Goal: Obtain resource: Obtain resource

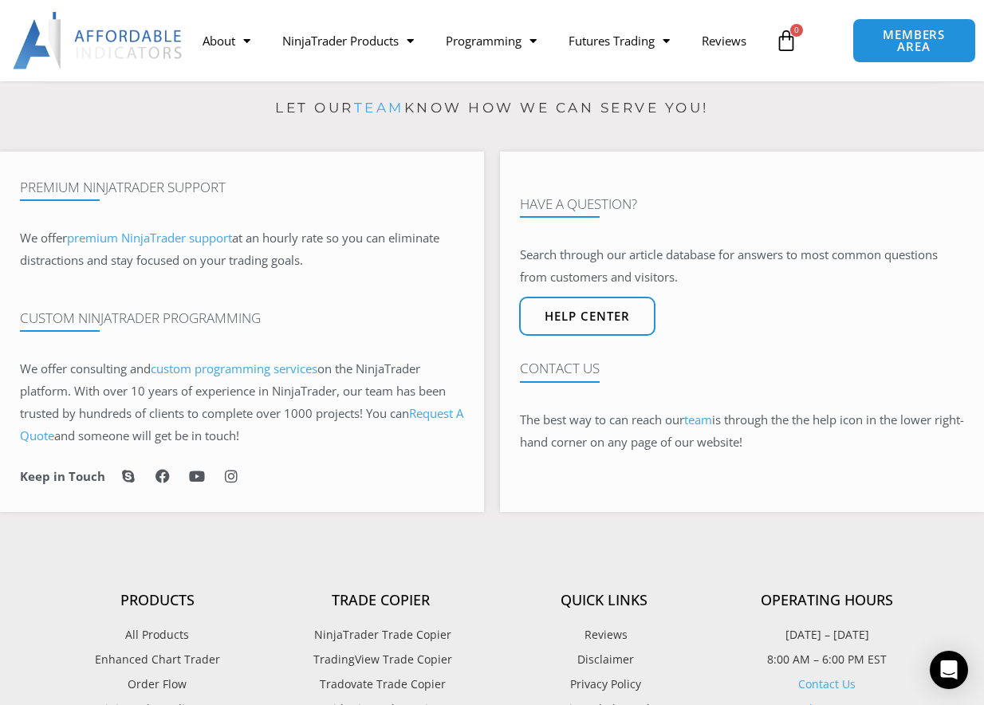
scroll to position [482, 0]
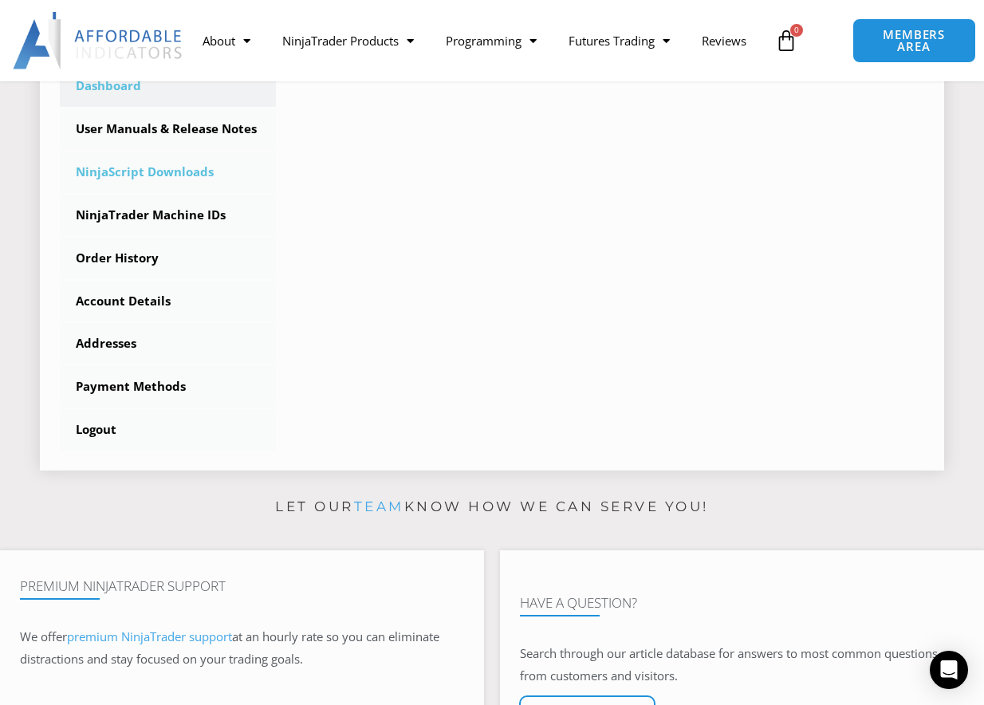
click at [166, 177] on link "NinjaScript Downloads" at bounding box center [168, 171] width 216 height 41
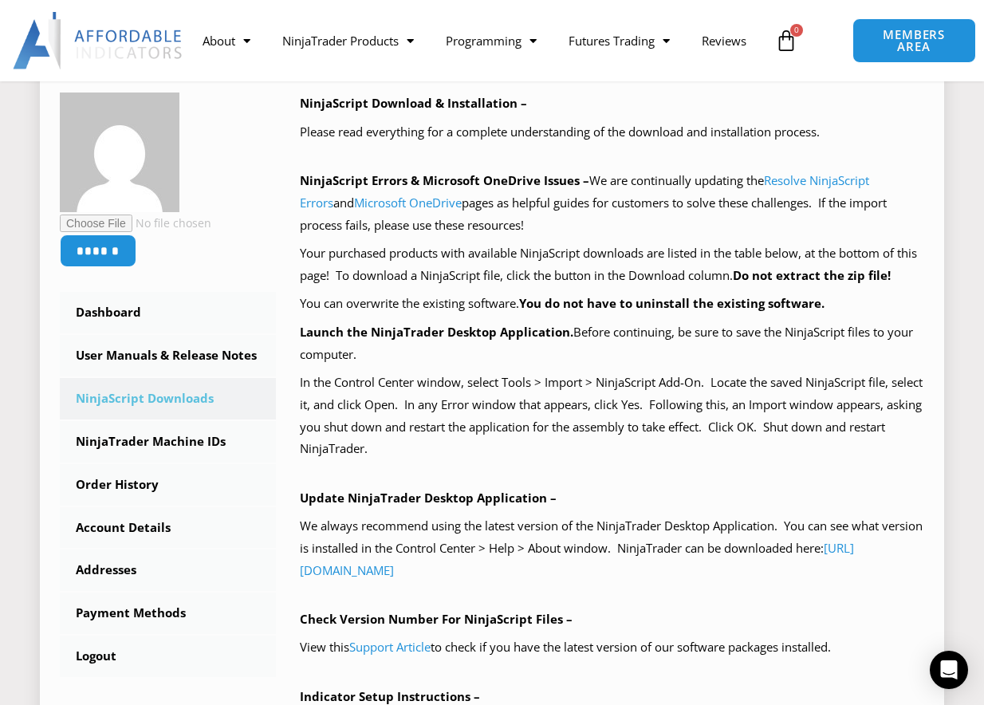
scroll to position [399, 0]
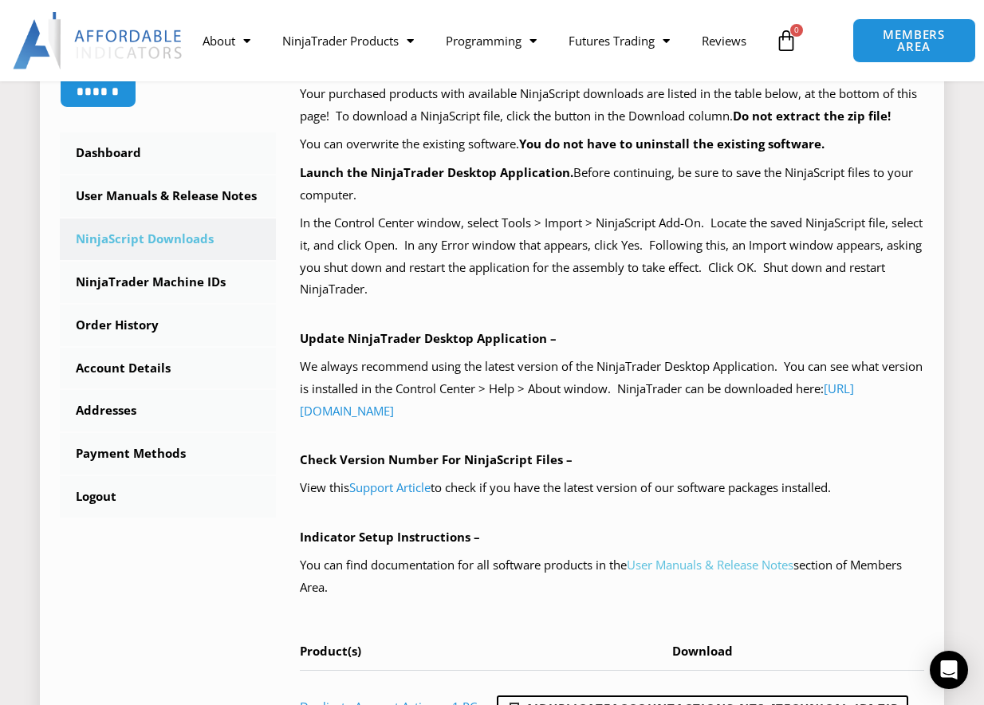
click at [733, 566] on link "User Manuals & Release Notes" at bounding box center [710, 564] width 167 height 16
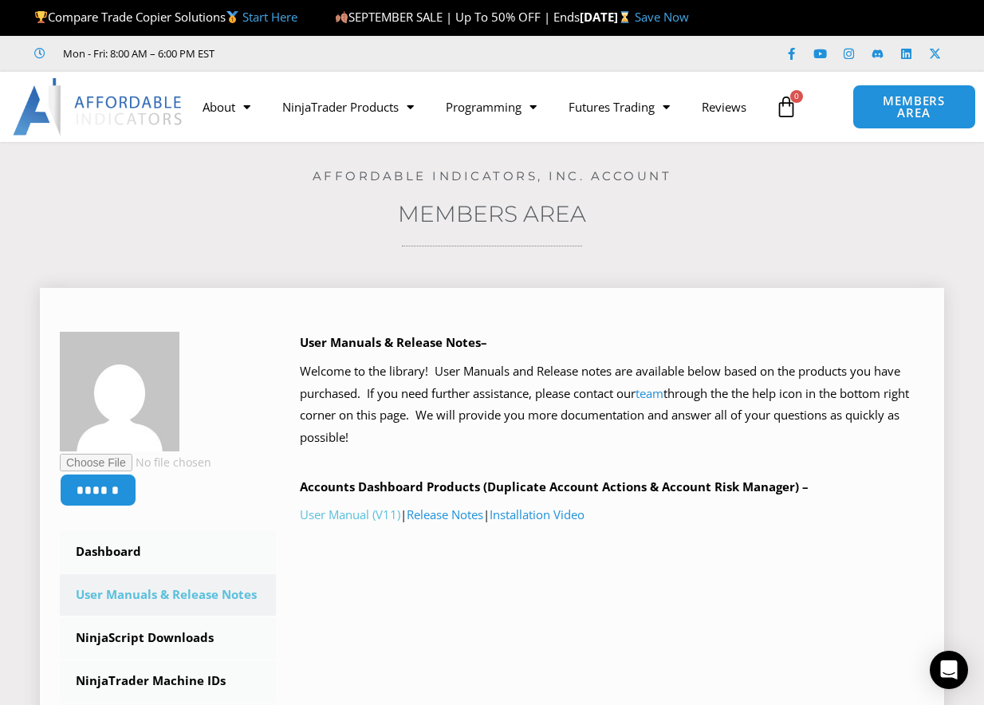
click at [362, 515] on link "User Manual (V11)" at bounding box center [350, 514] width 100 height 16
